Goal: Task Accomplishment & Management: Complete application form

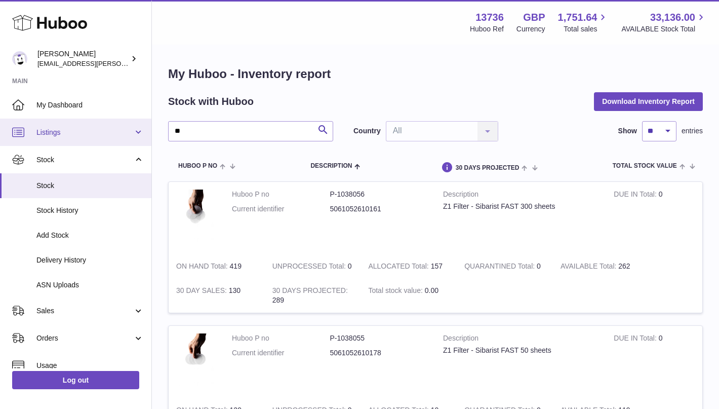
drag, startPoint x: 196, startPoint y: 129, endPoint x: 111, endPoint y: 129, distance: 85.6
type input "****"
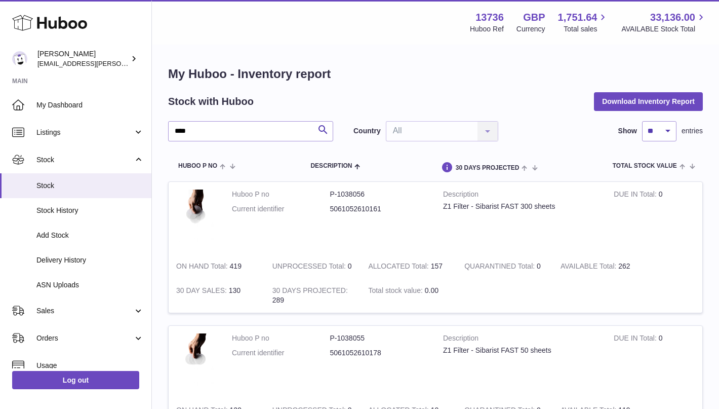
click at [275, 131] on input "****" at bounding box center [250, 131] width 165 height 20
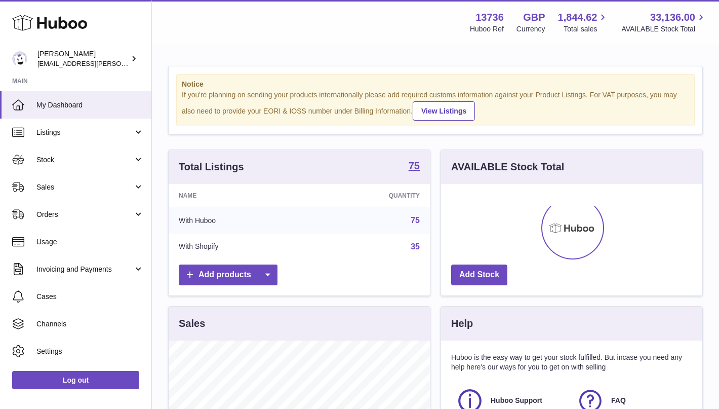
scroll to position [158, 261]
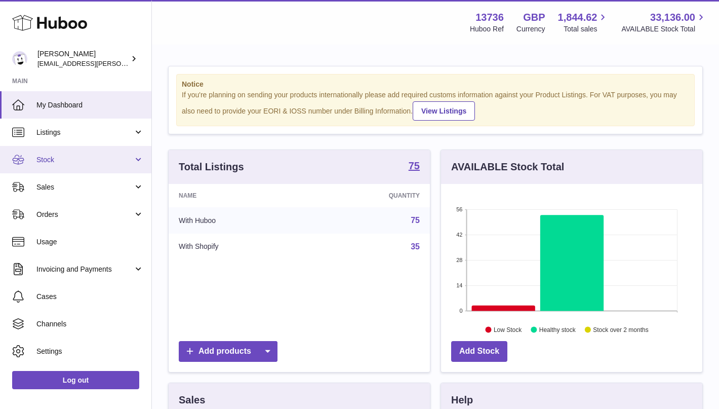
click at [65, 153] on link "Stock" at bounding box center [75, 159] width 151 height 27
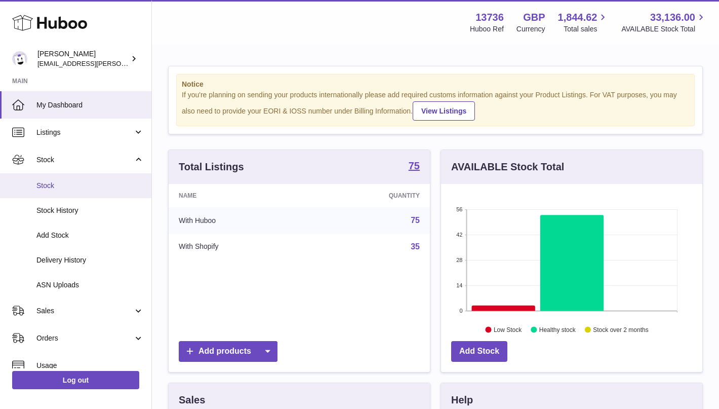
click at [64, 182] on span "Stock" at bounding box center [89, 186] width 107 height 10
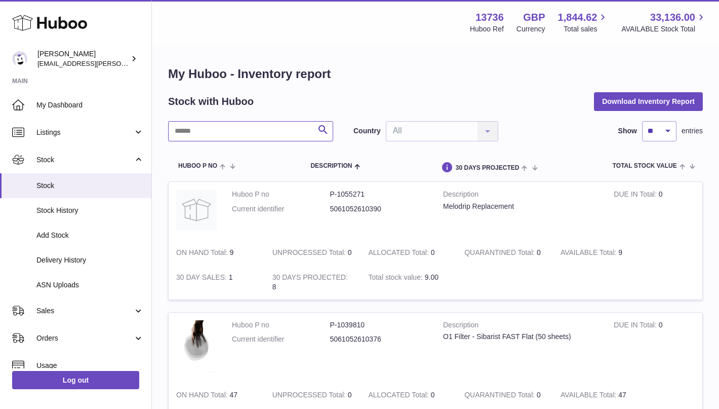
click at [204, 136] on input "text" at bounding box center [250, 131] width 165 height 20
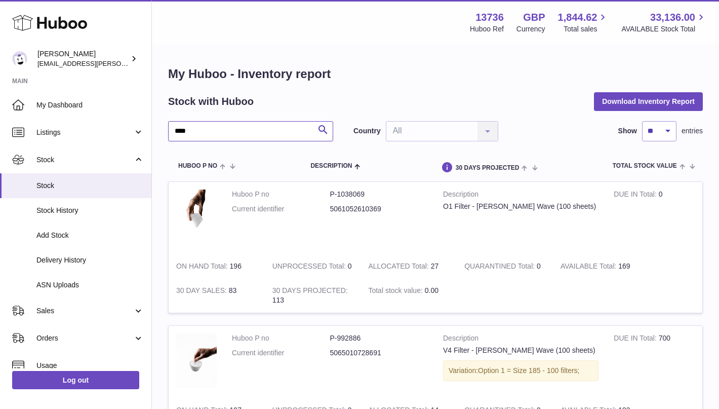
click at [237, 131] on input "****" at bounding box center [250, 131] width 165 height 20
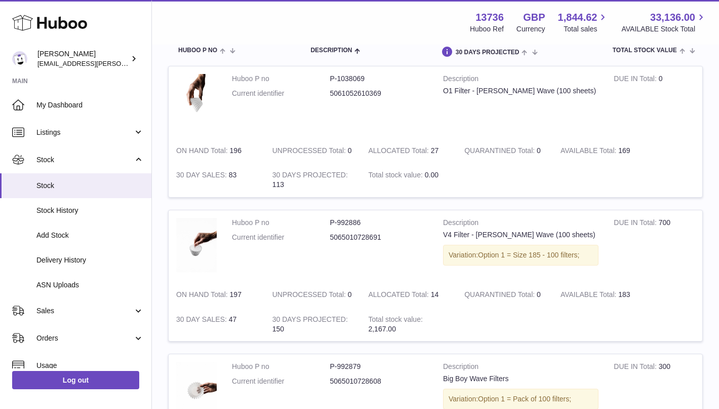
scroll to position [182, 0]
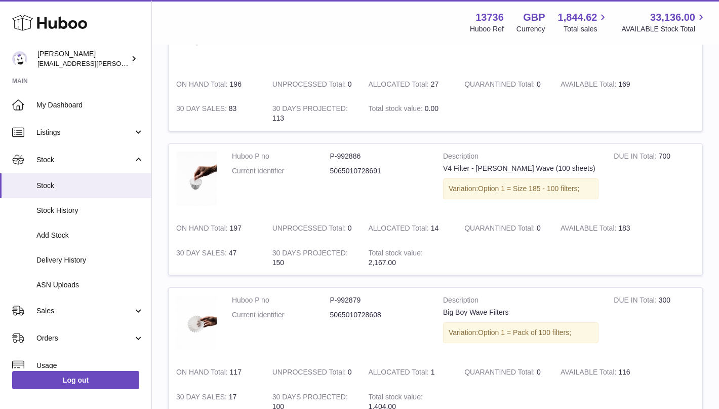
type input "***"
click at [72, 229] on link "Add Stock" at bounding box center [75, 235] width 151 height 25
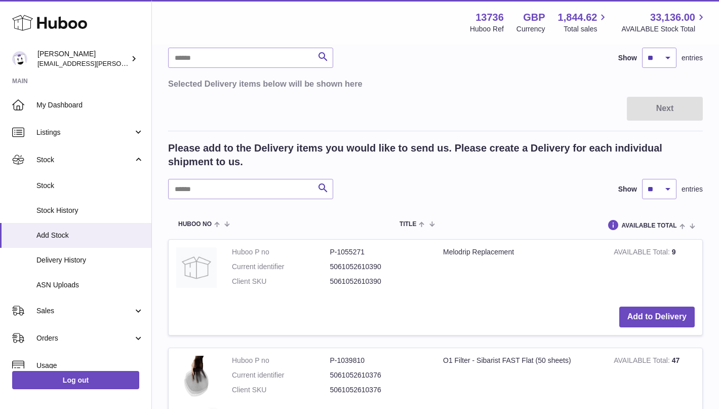
scroll to position [156, 0]
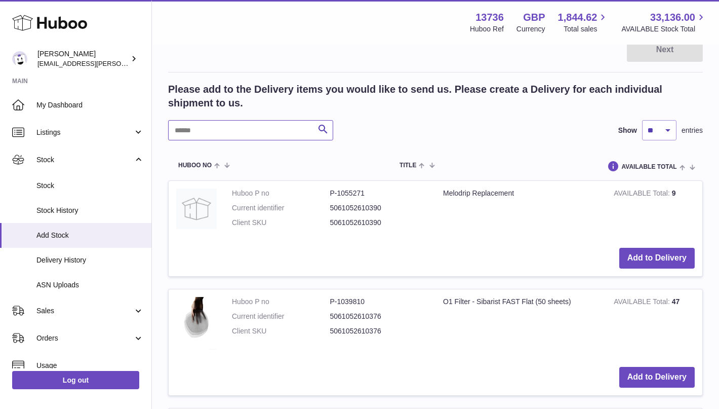
click at [243, 135] on input "text" at bounding box center [250, 130] width 165 height 20
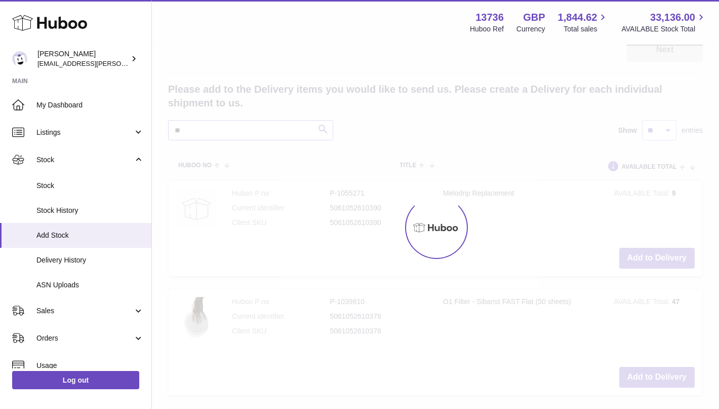
type input "*"
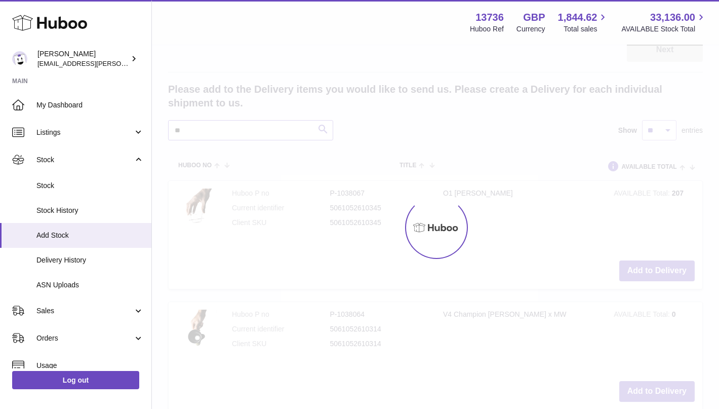
type input "*"
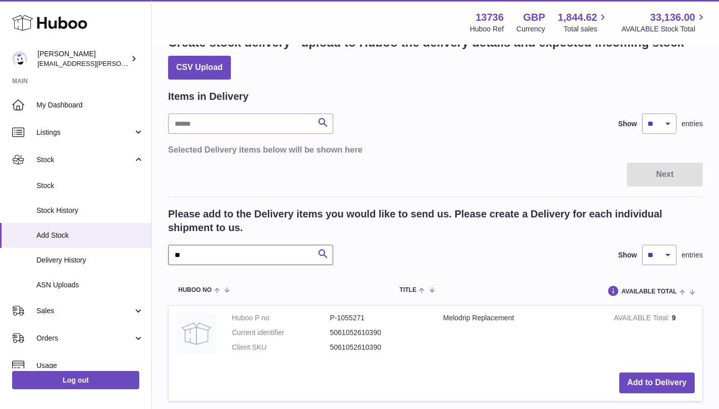
scroll to position [156, 0]
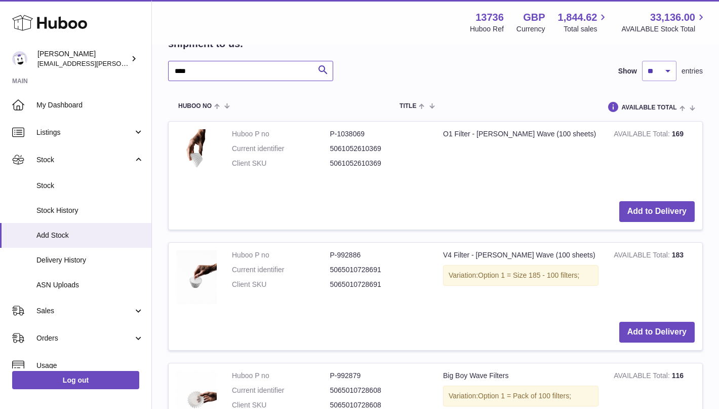
scroll to position [219, 0]
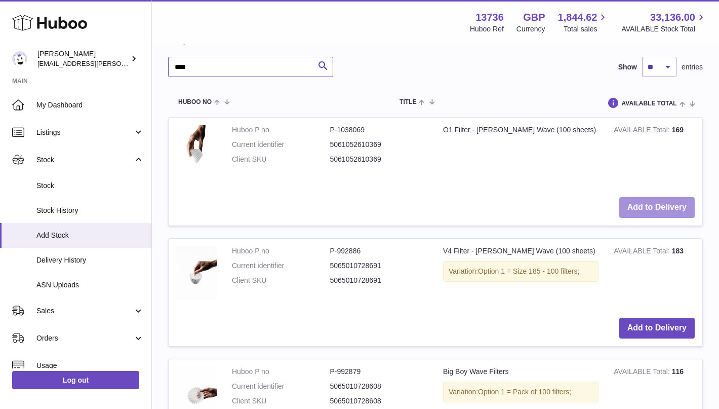
type input "****"
click at [658, 207] on button "Add to Delivery" at bounding box center [656, 207] width 75 height 21
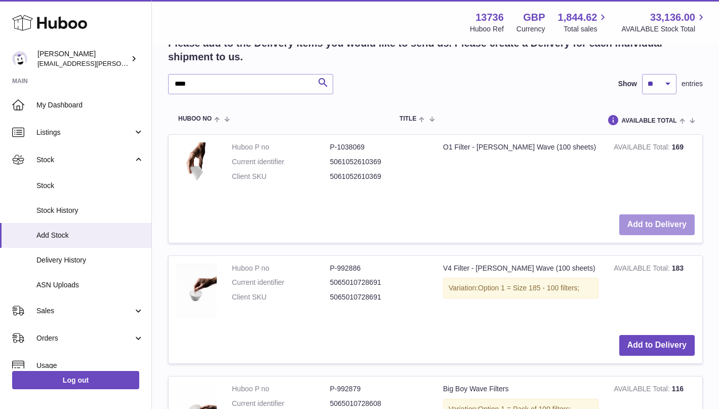
scroll to position [357, 0]
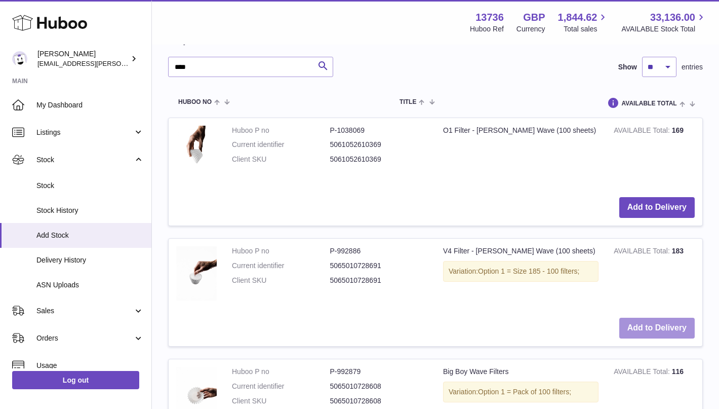
click at [660, 328] on button "Add to Delivery" at bounding box center [656, 327] width 75 height 21
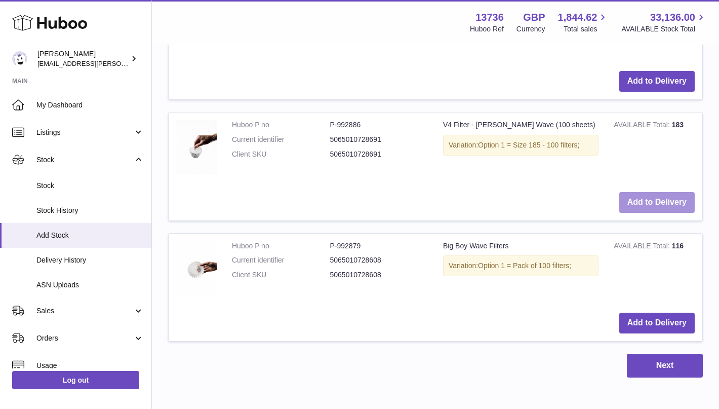
scroll to position [615, 0]
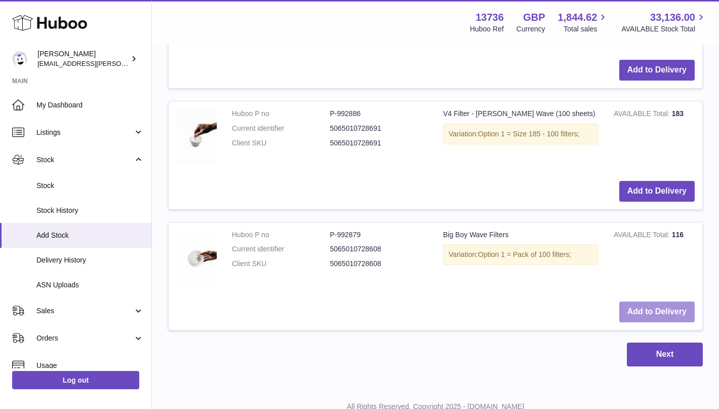
click at [671, 310] on button "Add to Delivery" at bounding box center [656, 311] width 75 height 21
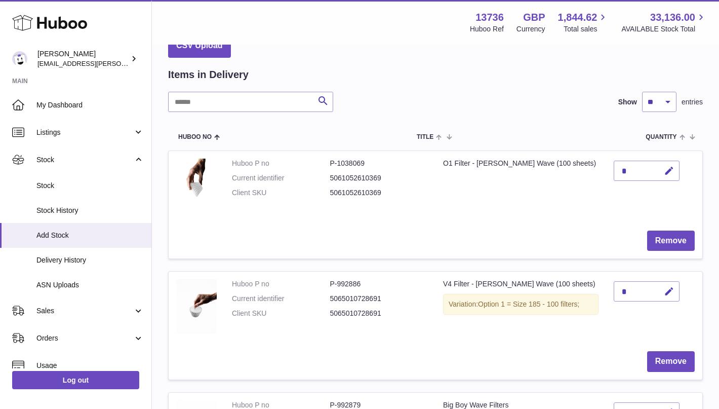
scroll to position [0, 0]
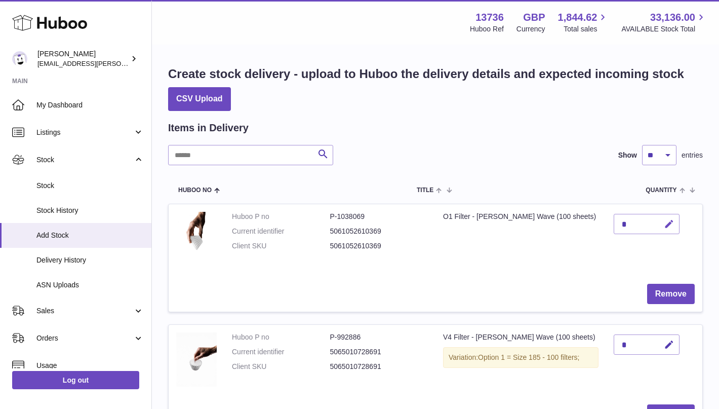
click at [667, 226] on icon "button" at bounding box center [669, 224] width 11 height 11
type input "***"
click at [669, 228] on icon "submit" at bounding box center [669, 223] width 9 height 9
click at [668, 343] on icon "button" at bounding box center [669, 344] width 11 height 11
type input "***"
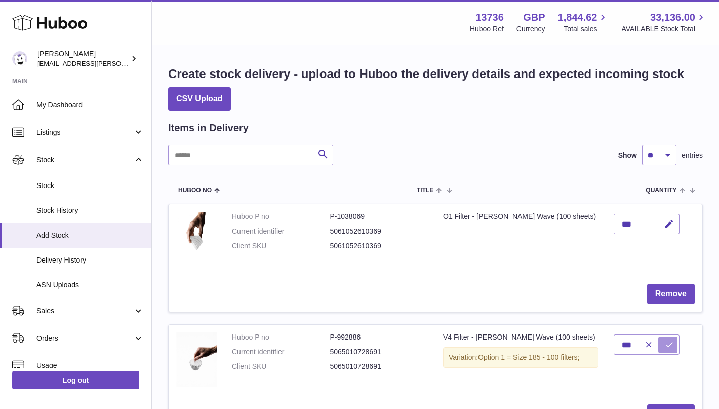
click at [665, 348] on icon "submit" at bounding box center [669, 344] width 9 height 9
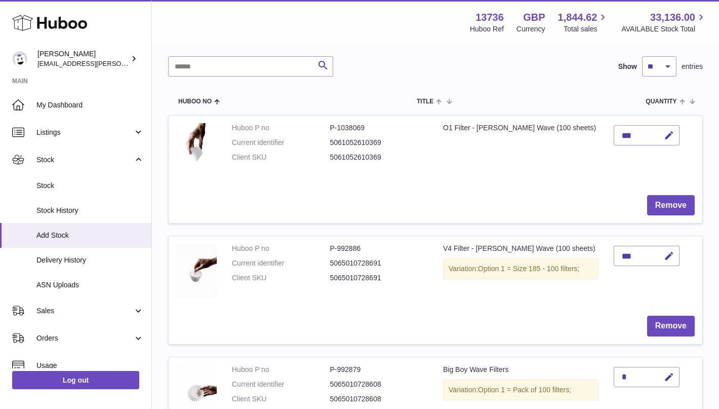
scroll to position [102, 0]
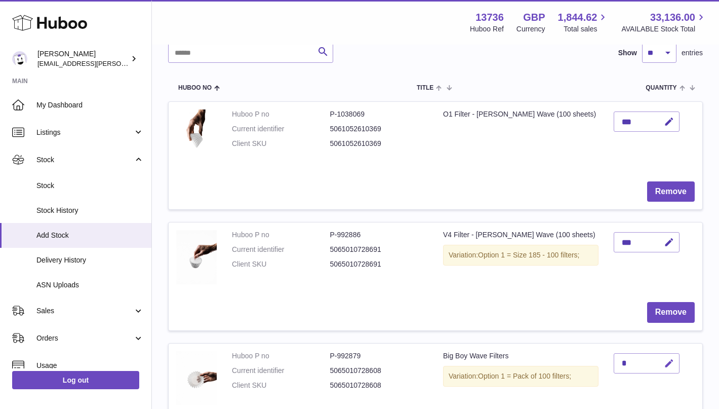
click at [665, 363] on icon "button" at bounding box center [669, 363] width 11 height 11
type input "**"
click at [668, 361] on icon "submit" at bounding box center [669, 363] width 9 height 9
click at [666, 121] on icon "button" at bounding box center [669, 121] width 11 height 11
type input "***"
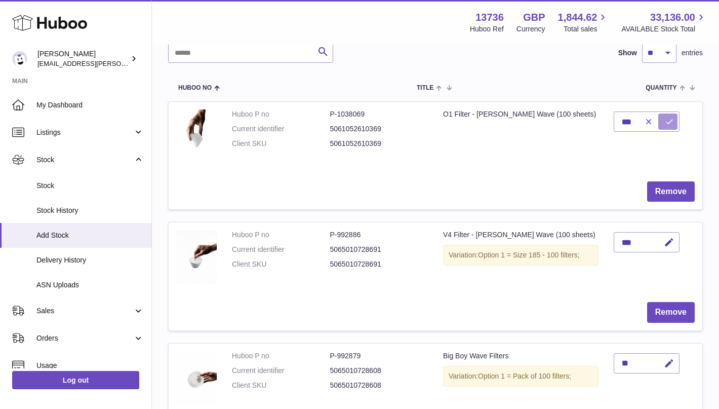
click at [663, 118] on button "submit" at bounding box center [667, 121] width 19 height 16
click at [668, 243] on icon "button" at bounding box center [669, 242] width 11 height 11
type input "***"
click at [672, 246] on icon "submit" at bounding box center [669, 241] width 9 height 9
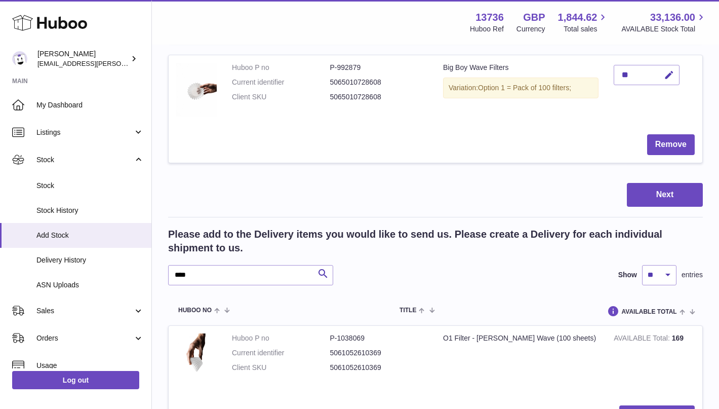
scroll to position [434, 0]
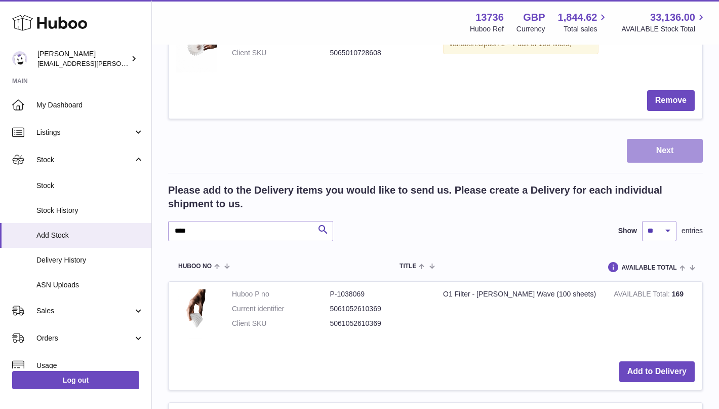
click at [674, 157] on button "Next" at bounding box center [665, 151] width 76 height 24
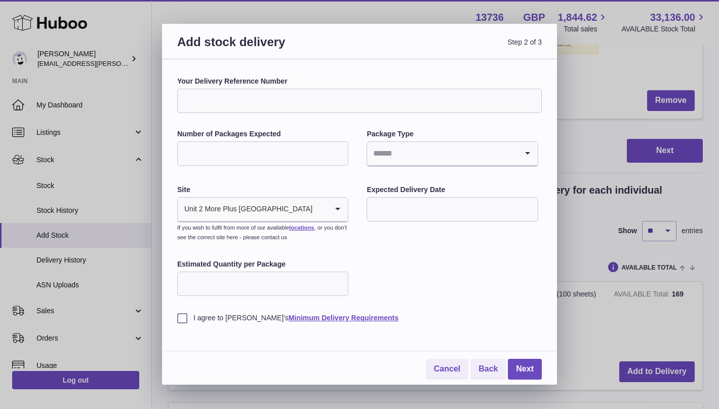
click at [313, 207] on input "Search for option" at bounding box center [320, 208] width 15 height 23
click at [395, 253] on div "Your Delivery Reference Number Number of Packages Expected Package Type Loading…" at bounding box center [359, 199] width 365 height 246
click at [263, 102] on input "Your Delivery Reference Number" at bounding box center [359, 101] width 365 height 24
click at [264, 102] on input "Your Delivery Reference Number" at bounding box center [359, 101] width 365 height 24
click at [252, 100] on input "**********" at bounding box center [359, 101] width 365 height 24
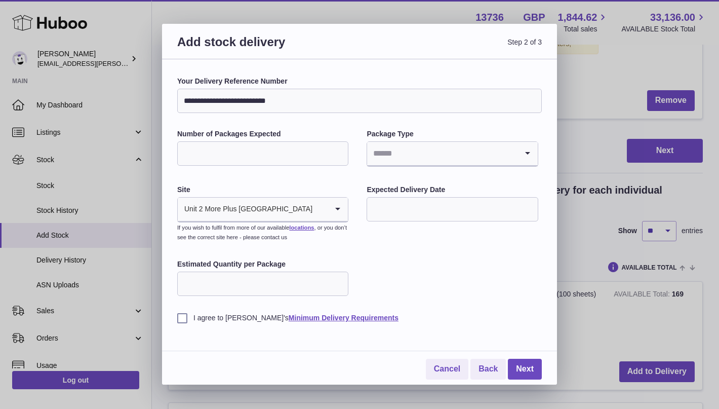
type input "**********"
click at [248, 160] on input "Number of Packages Expected" at bounding box center [262, 153] width 171 height 24
type input "*"
click at [380, 151] on input "Search for option" at bounding box center [442, 153] width 150 height 23
click at [385, 214] on li "Boxes" at bounding box center [452, 221] width 169 height 20
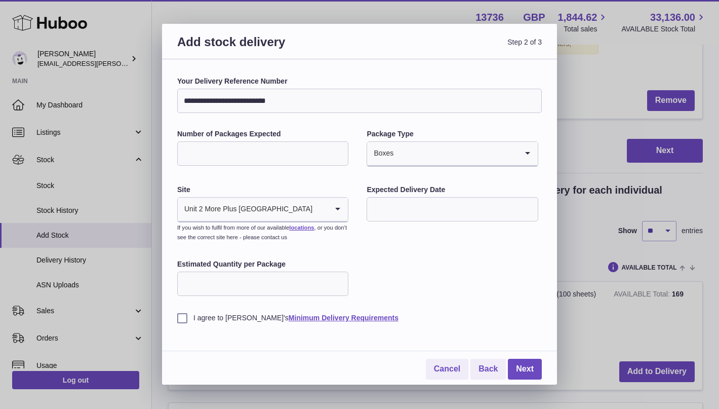
click at [400, 210] on input "text" at bounding box center [452, 209] width 171 height 24
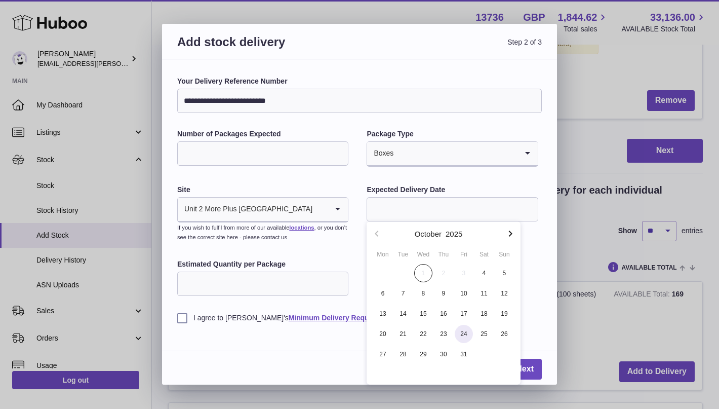
click at [459, 335] on span "24" at bounding box center [464, 334] width 18 height 18
type input "**********"
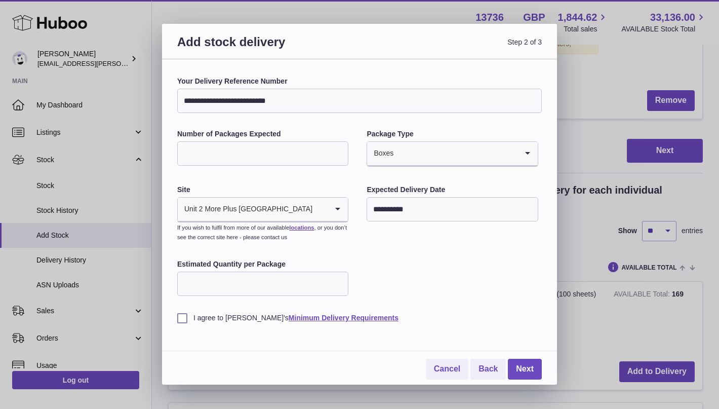
click at [269, 280] on input "Estimated Quantity per Package" at bounding box center [262, 283] width 171 height 24
type input "***"
click at [181, 315] on label "I agree to Huboo's Minimum Delivery Requirements" at bounding box center [359, 318] width 365 height 10
click at [520, 361] on link "Next" at bounding box center [525, 369] width 34 height 21
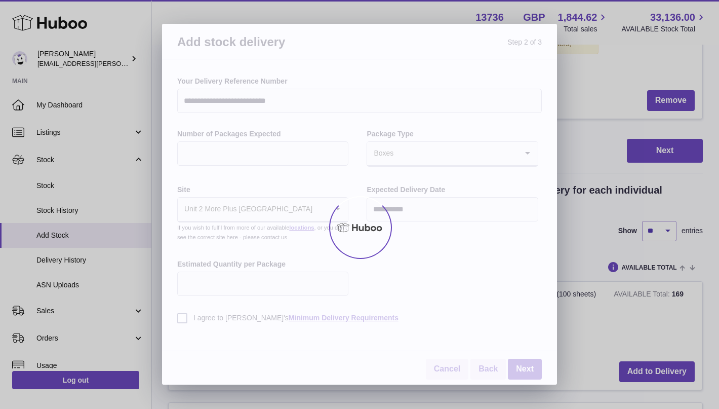
scroll to position [393, 0]
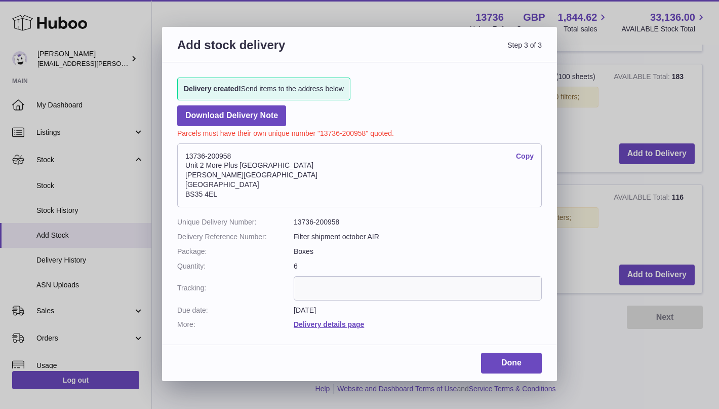
drag, startPoint x: 228, startPoint y: 194, endPoint x: 184, endPoint y: 155, distance: 59.2
click at [184, 155] on address "13736-200958 Copy Unit 2 More Plus Central Park Hudson Ave Severn Beach BS35 4EL" at bounding box center [359, 175] width 365 height 64
click at [526, 157] on link "Copy" at bounding box center [525, 156] width 18 height 10
copy address "13736-200958 Copy Unit 2 More Plus Central Park Hudson Ave Severn Beach BS35 4EL"
click at [504, 364] on link "Done" at bounding box center [511, 362] width 61 height 21
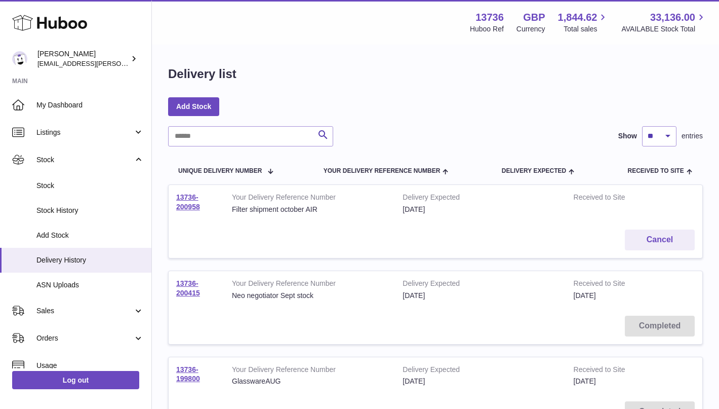
click at [198, 109] on link "Add Stock" at bounding box center [193, 106] width 51 height 18
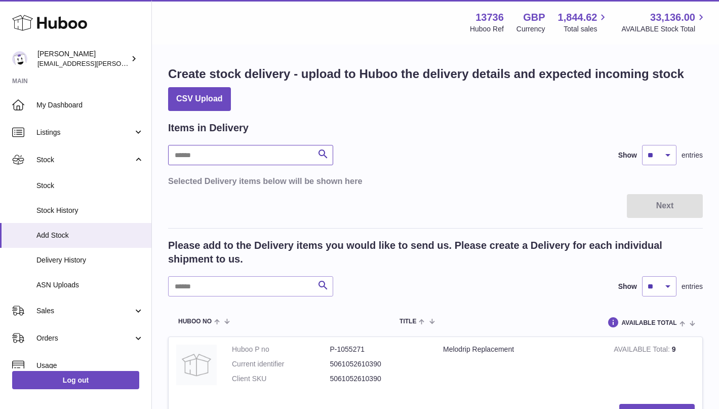
click at [233, 154] on input "text" at bounding box center [250, 155] width 165 height 20
click at [234, 276] on input "text" at bounding box center [250, 286] width 165 height 20
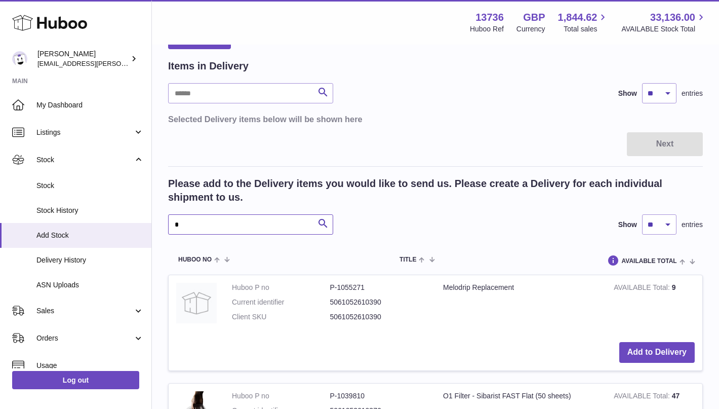
scroll to position [63, 0]
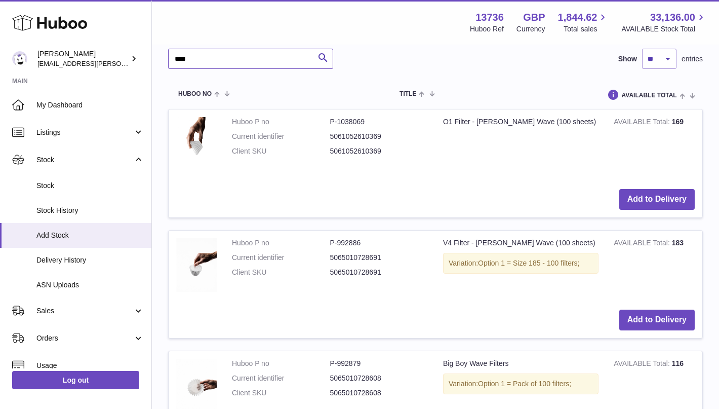
scroll to position [250, 0]
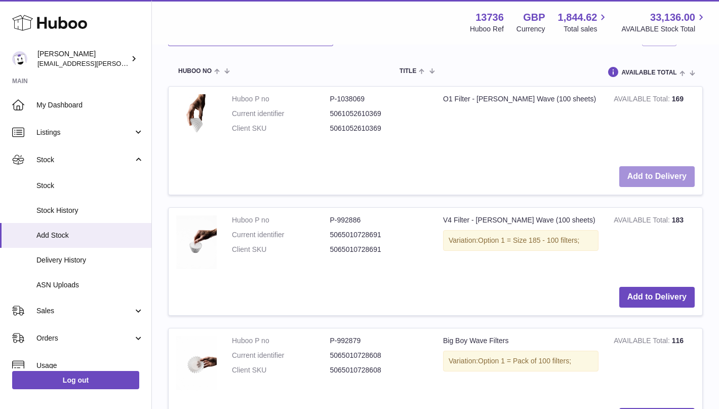
type input "****"
click at [648, 173] on button "Add to Delivery" at bounding box center [656, 176] width 75 height 21
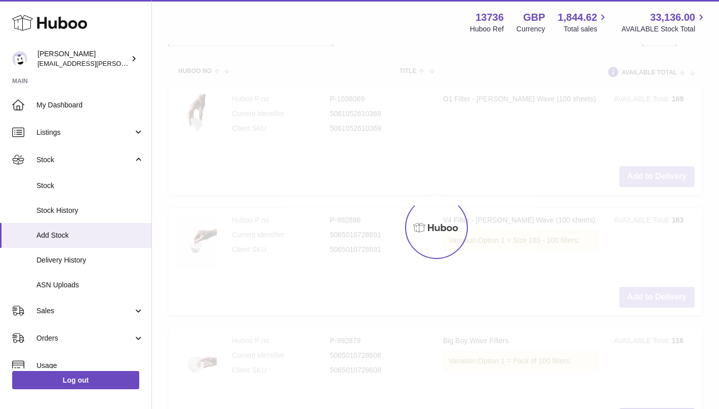
scroll to position [388, 0]
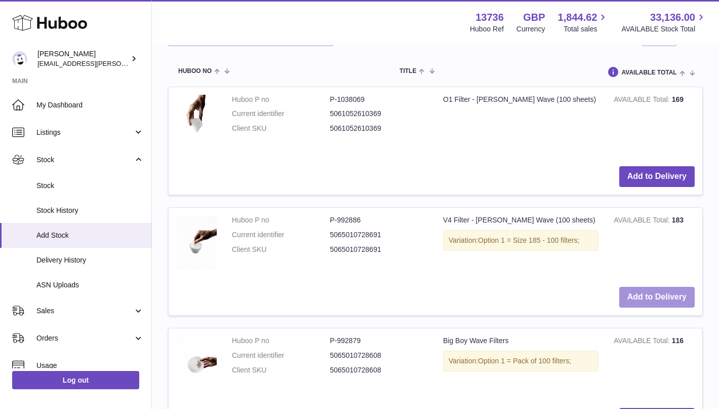
click at [656, 294] on button "Add to Delivery" at bounding box center [656, 297] width 75 height 21
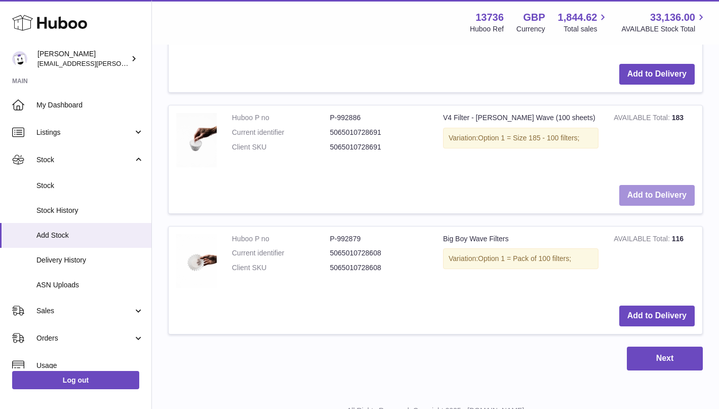
scroll to position [623, 0]
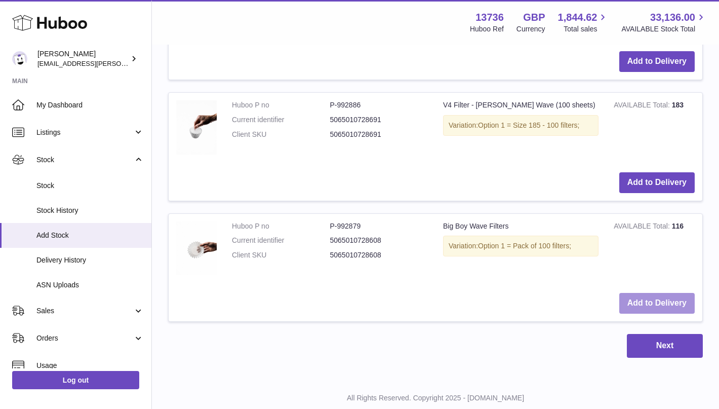
click at [655, 298] on button "Add to Delivery" at bounding box center [656, 303] width 75 height 21
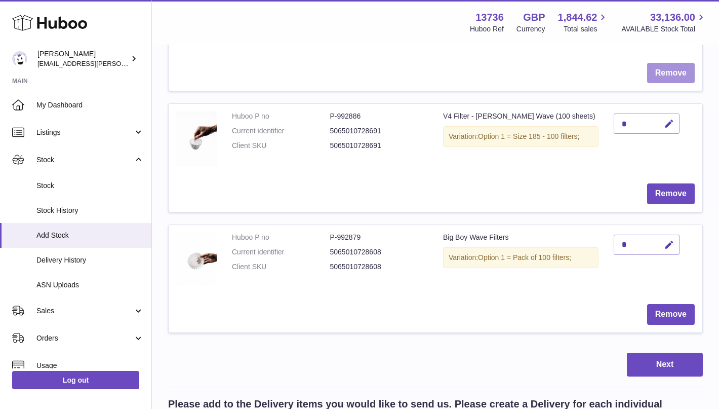
scroll to position [234, 0]
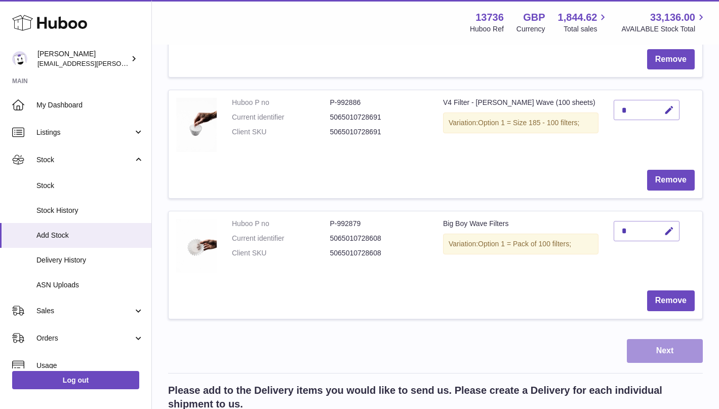
click at [661, 346] on button "Next" at bounding box center [665, 351] width 76 height 24
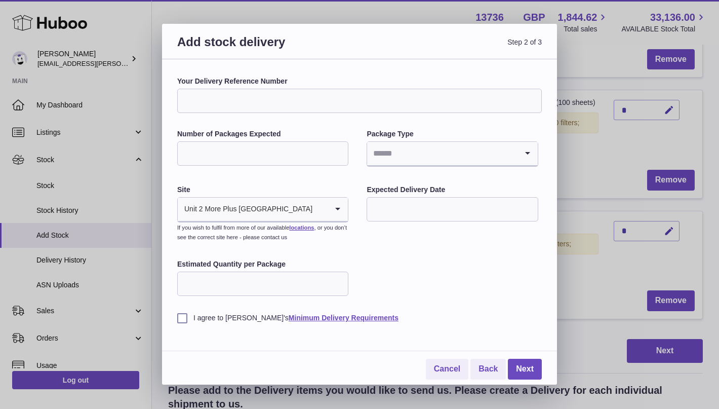
click at [296, 104] on input "Your Delivery Reference Number" at bounding box center [359, 101] width 365 height 24
type input "**********"
click at [283, 149] on input "Number of Packages Expected" at bounding box center [262, 153] width 171 height 24
type input "**"
click at [385, 152] on input "Search for option" at bounding box center [442, 153] width 150 height 23
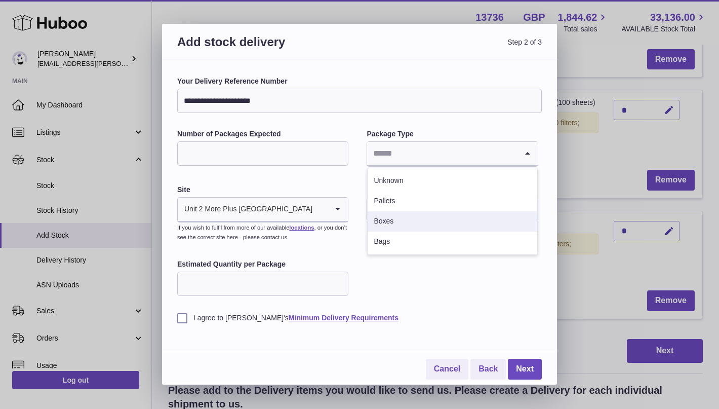
click at [389, 221] on li "Boxes" at bounding box center [452, 221] width 169 height 20
click at [386, 213] on input "text" at bounding box center [452, 209] width 171 height 24
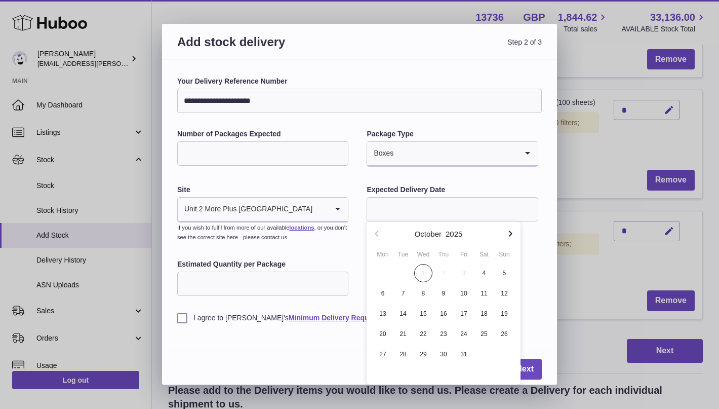
click at [509, 233] on icon "button" at bounding box center [510, 233] width 12 height 12
click at [483, 351] on span "29" at bounding box center [484, 354] width 18 height 18
type input "**********"
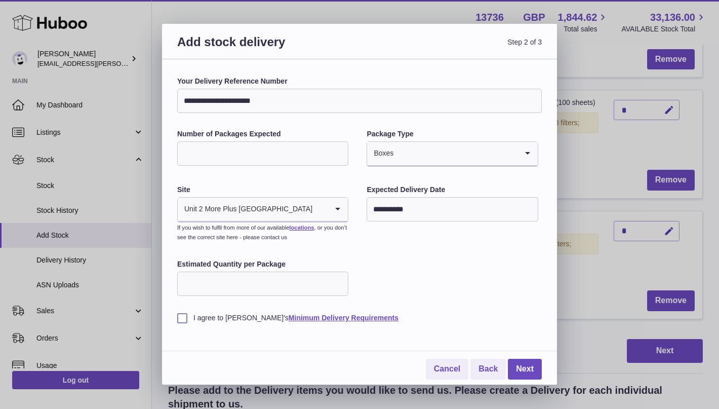
click at [235, 280] on input "Estimated Quantity per Package" at bounding box center [262, 283] width 171 height 24
type input "***"
click at [185, 318] on label "I agree to Huboo's Minimum Delivery Requirements" at bounding box center [359, 318] width 365 height 10
click at [527, 365] on link "Next" at bounding box center [525, 369] width 34 height 21
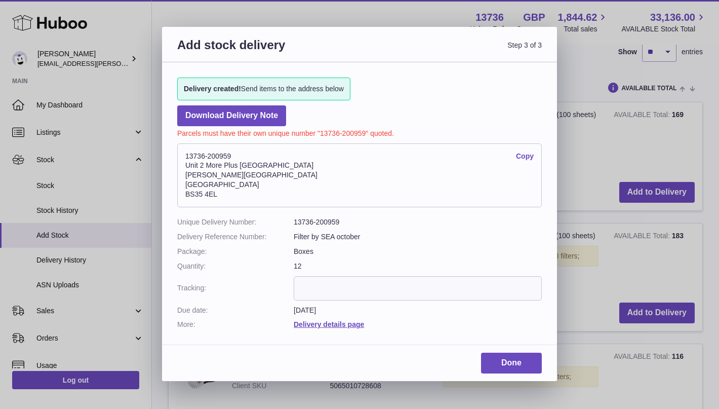
scroll to position [206, 0]
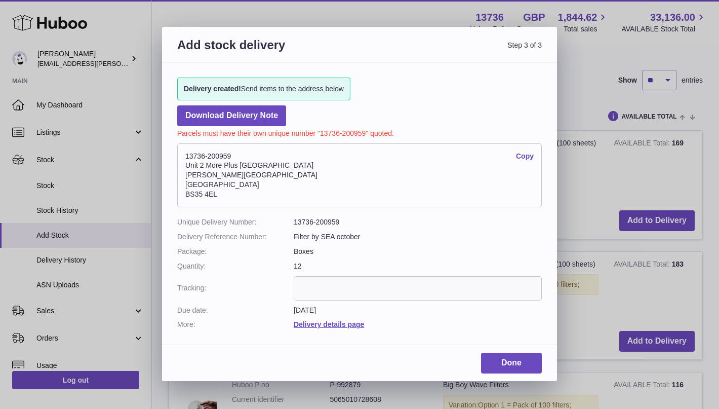
click at [521, 157] on link "Copy" at bounding box center [525, 156] width 18 height 10
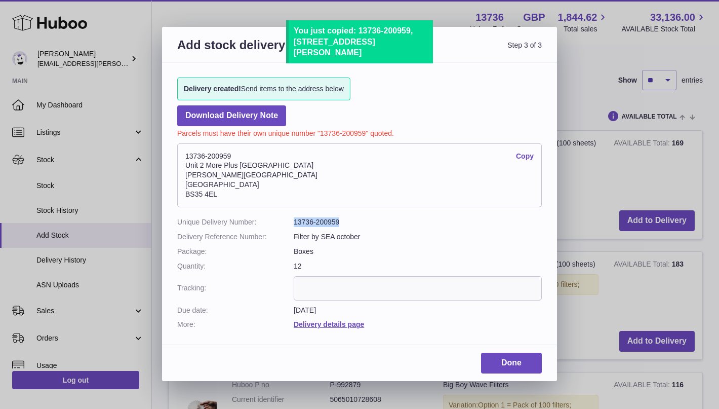
drag, startPoint x: 343, startPoint y: 222, endPoint x: 293, endPoint y: 223, distance: 50.1
click at [293, 223] on dl "Unique Delivery Number: 13736-200959 Delivery Reference Number: Filter by SEA o…" at bounding box center [359, 273] width 365 height 112
copy dl "13736-200959"
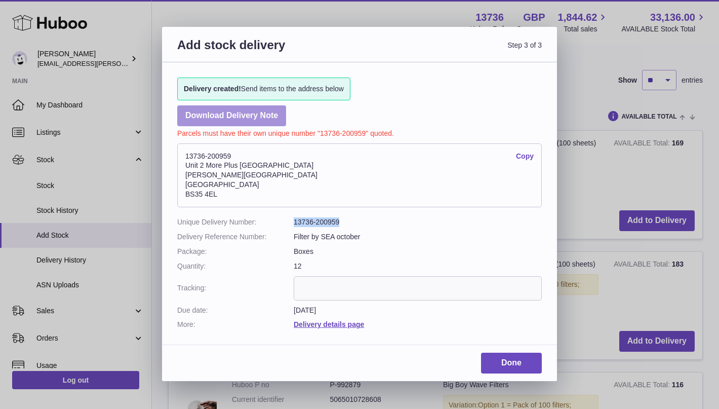
click at [234, 116] on link "Download Delivery Note" at bounding box center [231, 115] width 109 height 21
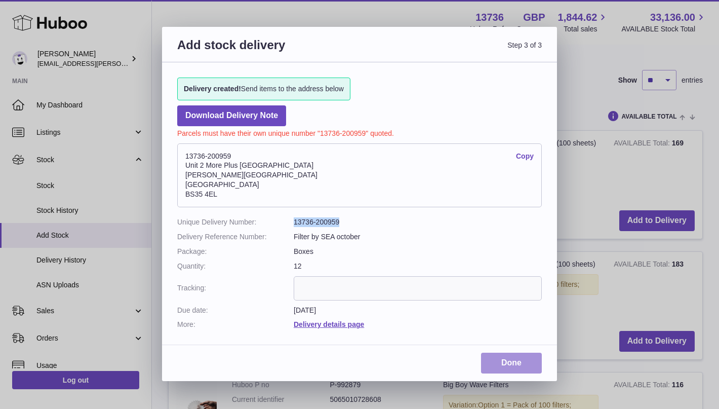
click at [486, 354] on link "Done" at bounding box center [511, 362] width 61 height 21
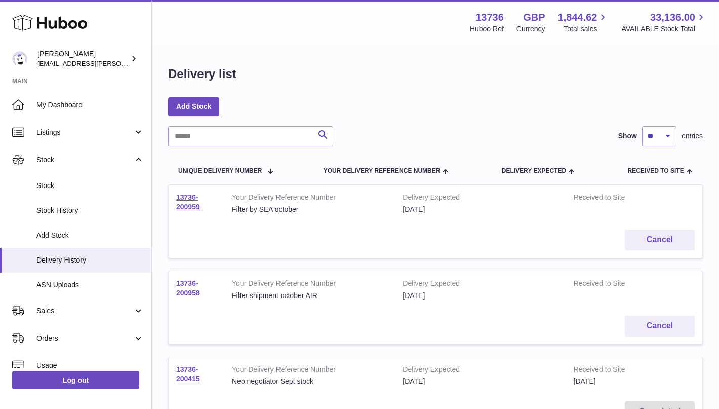
click at [194, 286] on link "13736-200958" at bounding box center [188, 288] width 24 height 18
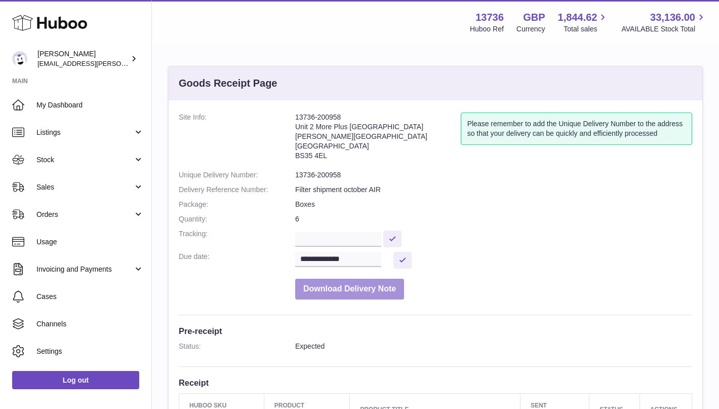
click at [382, 295] on button "Download Delivery Note" at bounding box center [349, 289] width 109 height 21
